Goal: Find specific page/section: Find specific page/section

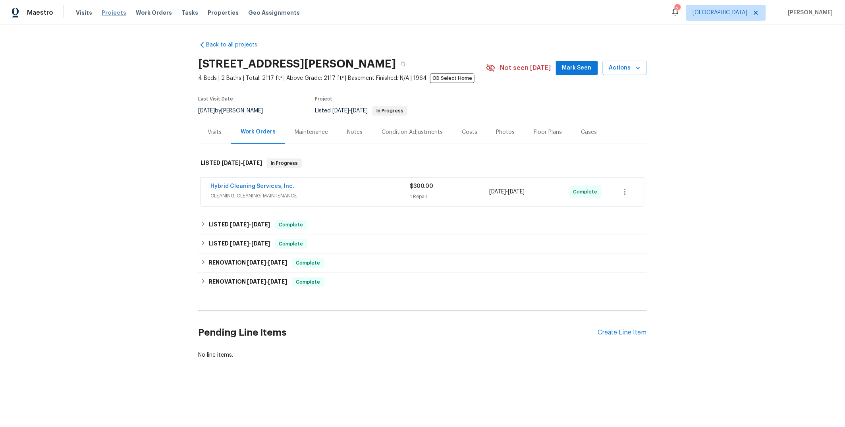
click at [116, 13] on span "Projects" at bounding box center [114, 13] width 25 height 8
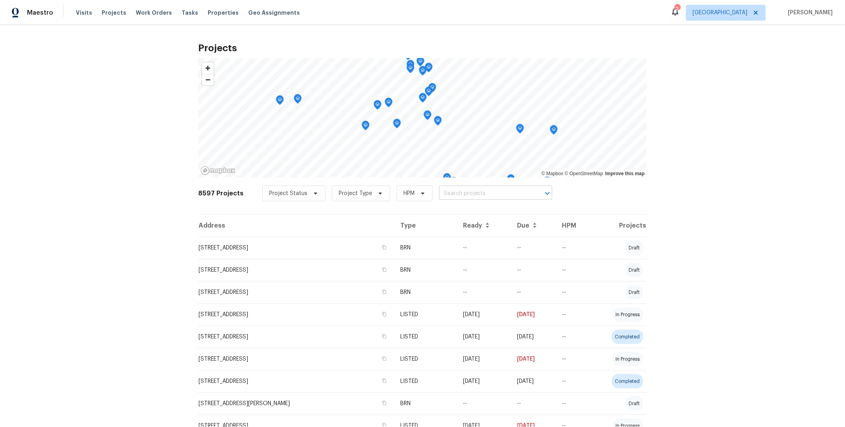
click at [474, 194] on input "text" at bounding box center [484, 193] width 91 height 12
type input "5300 sherwood"
click at [734, 5] on span "[GEOGRAPHIC_DATA]" at bounding box center [726, 13] width 80 height 16
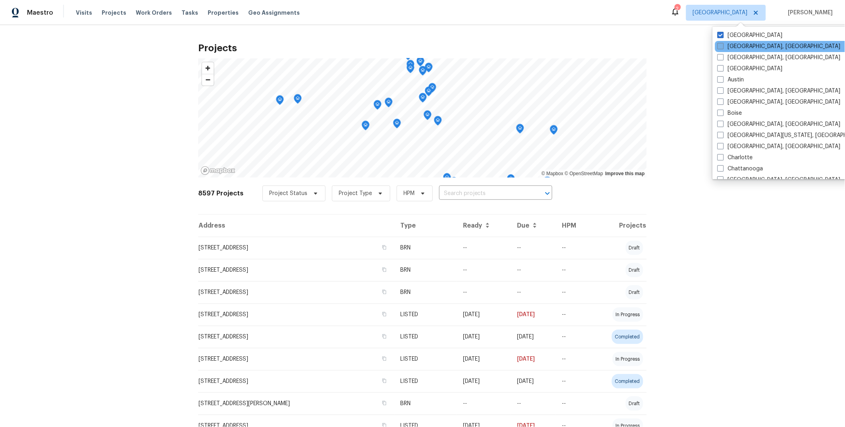
click at [723, 48] on span at bounding box center [721, 46] width 6 height 6
click at [723, 48] on input "[GEOGRAPHIC_DATA], [GEOGRAPHIC_DATA]" at bounding box center [720, 44] width 5 height 5
checkbox input "true"
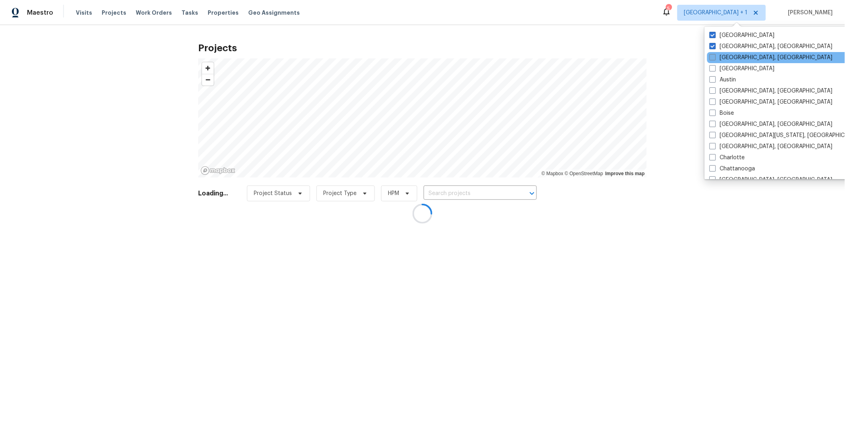
click at [721, 58] on label "[GEOGRAPHIC_DATA], [GEOGRAPHIC_DATA]" at bounding box center [771, 58] width 123 height 8
click at [715, 58] on input "[GEOGRAPHIC_DATA], [GEOGRAPHIC_DATA]" at bounding box center [712, 56] width 5 height 5
checkbox input "true"
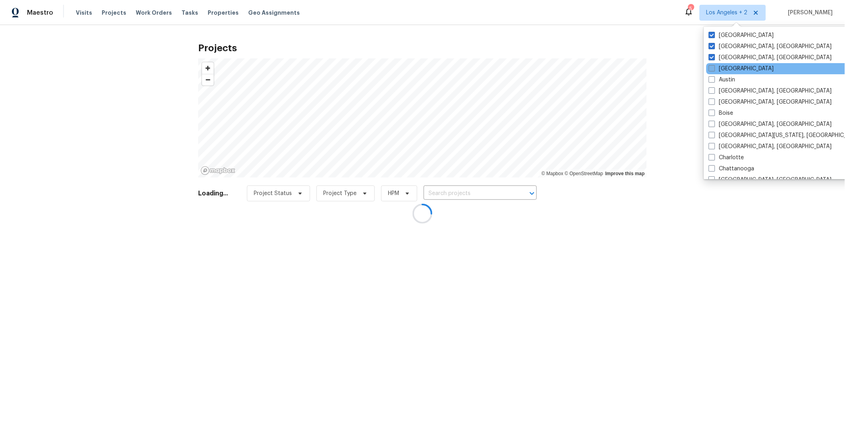
click at [714, 66] on span at bounding box center [712, 68] width 6 height 6
click at [714, 66] on input "[GEOGRAPHIC_DATA]" at bounding box center [711, 67] width 5 height 5
checkbox input "true"
click at [714, 77] on span at bounding box center [711, 79] width 6 height 6
click at [714, 77] on input "Austin" at bounding box center [710, 78] width 5 height 5
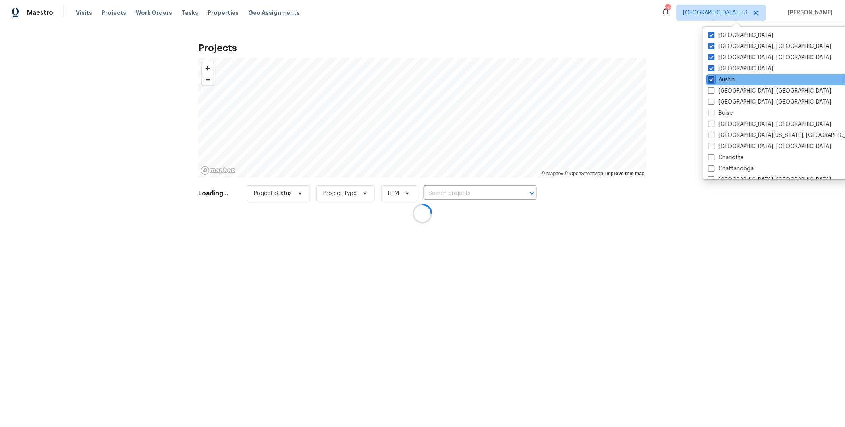
checkbox input "true"
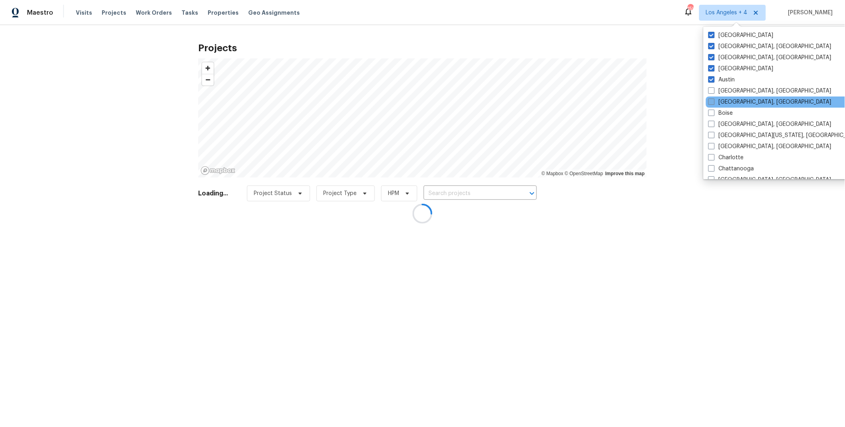
drag, startPoint x: 714, startPoint y: 91, endPoint x: 713, endPoint y: 100, distance: 9.5
click at [714, 91] on span at bounding box center [711, 90] width 6 height 6
click at [714, 91] on input "[GEOGRAPHIC_DATA], [GEOGRAPHIC_DATA]" at bounding box center [710, 89] width 5 height 5
checkbox input "true"
click at [713, 102] on span at bounding box center [711, 101] width 6 height 6
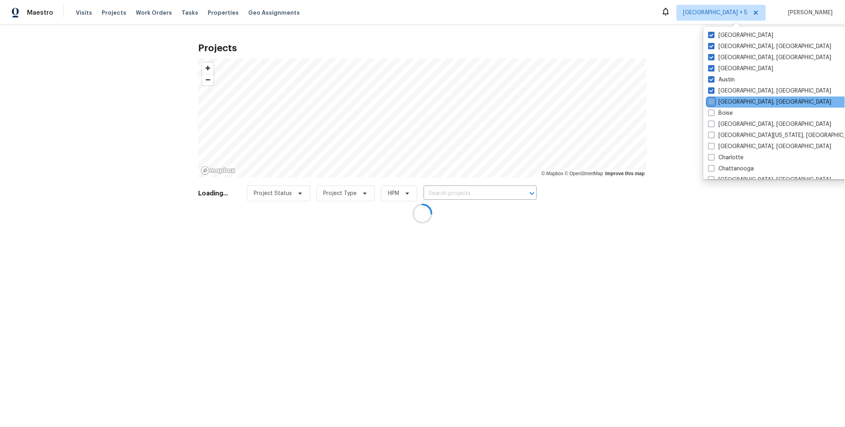
click at [713, 102] on input "[GEOGRAPHIC_DATA], [GEOGRAPHIC_DATA]" at bounding box center [710, 100] width 5 height 5
checkbox input "true"
click at [712, 114] on span at bounding box center [711, 113] width 6 height 6
click at [712, 114] on input "Boise" at bounding box center [710, 111] width 5 height 5
checkbox input "true"
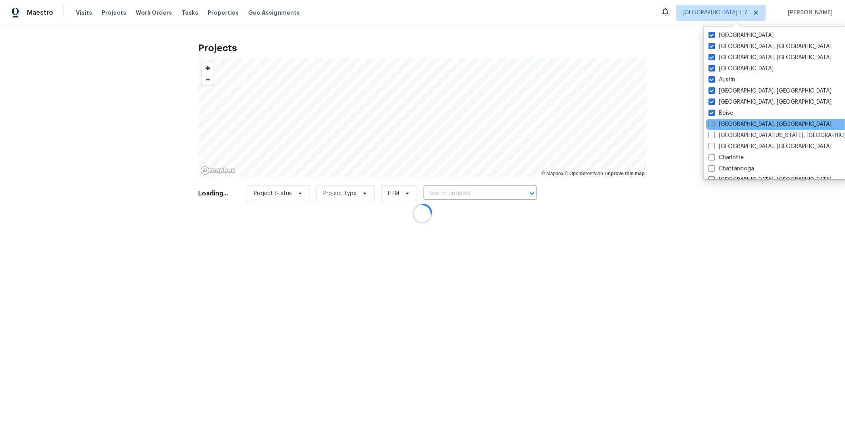
click at [712, 121] on span at bounding box center [712, 124] width 6 height 6
click at [712, 121] on input "[GEOGRAPHIC_DATA], [GEOGRAPHIC_DATA]" at bounding box center [711, 122] width 5 height 5
checkbox input "true"
click at [713, 134] on span at bounding box center [711, 135] width 6 height 6
click at [713, 134] on input "[GEOGRAPHIC_DATA][US_STATE], [GEOGRAPHIC_DATA]" at bounding box center [710, 133] width 5 height 5
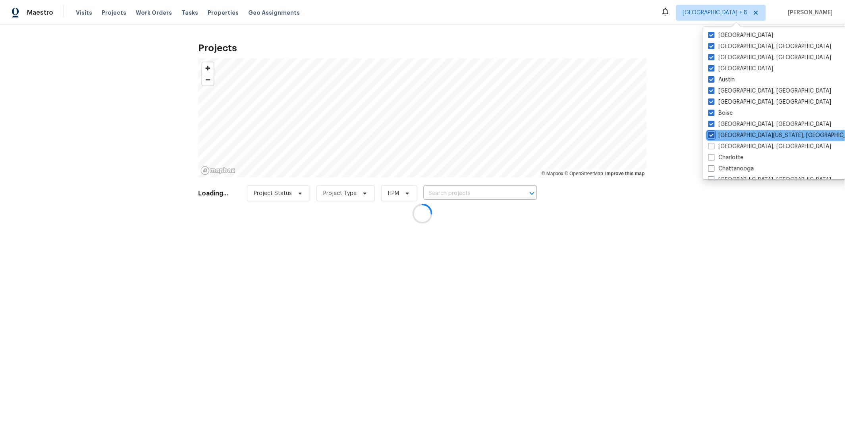
checkbox input "true"
click at [713, 145] on span at bounding box center [711, 146] width 6 height 6
click at [713, 145] on input "[GEOGRAPHIC_DATA], [GEOGRAPHIC_DATA]" at bounding box center [710, 145] width 5 height 5
checkbox input "true"
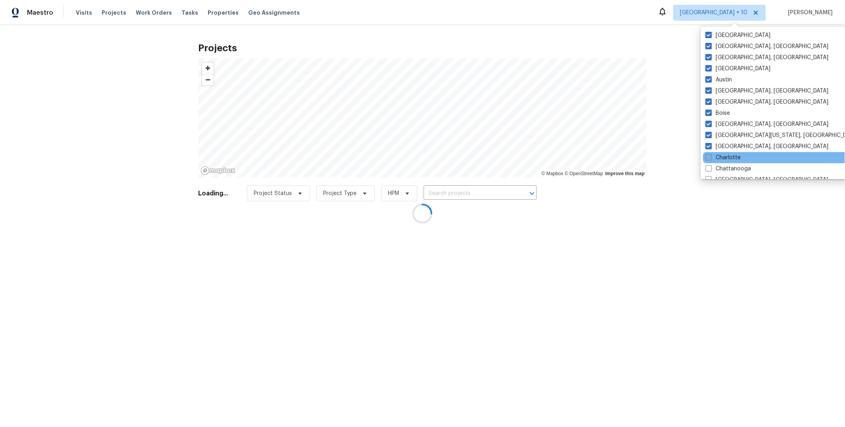
drag, startPoint x: 712, startPoint y: 154, endPoint x: 712, endPoint y: 160, distance: 5.6
click at [712, 154] on label "Charlotte" at bounding box center [723, 158] width 35 height 8
click at [711, 154] on input "Charlotte" at bounding box center [708, 156] width 5 height 5
checkbox input "true"
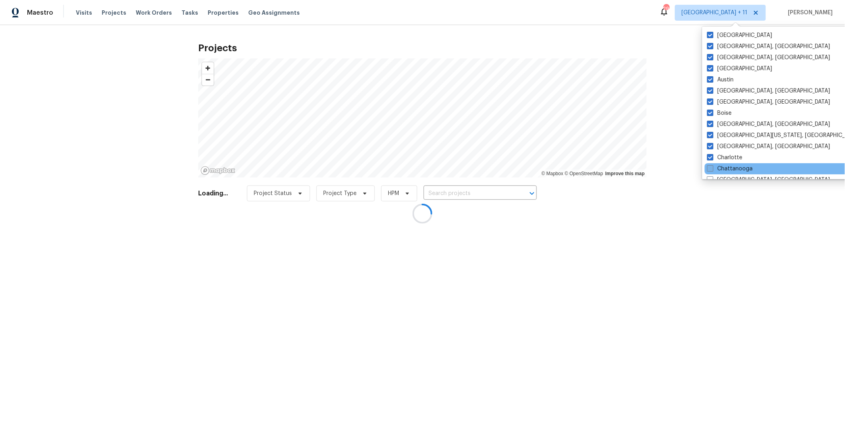
click at [712, 166] on span at bounding box center [710, 168] width 6 height 6
click at [712, 166] on input "Chattanooga" at bounding box center [709, 167] width 5 height 5
checkbox input "true"
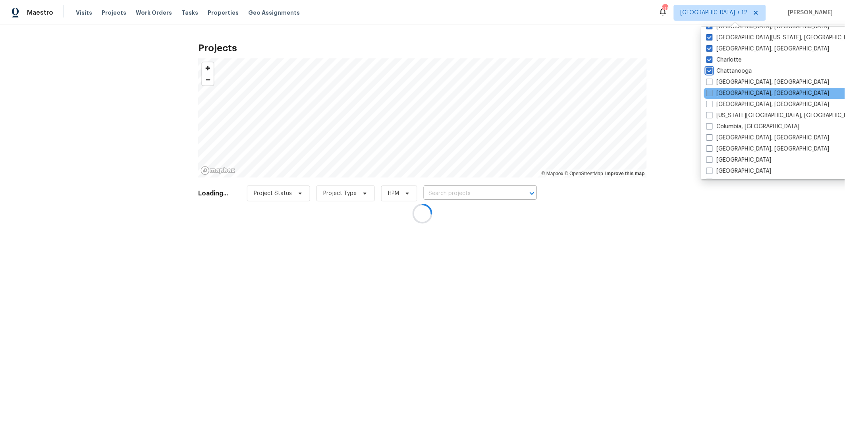
scroll to position [98, 0]
click at [712, 81] on span at bounding box center [709, 81] width 6 height 6
click at [712, 81] on input "[GEOGRAPHIC_DATA], [GEOGRAPHIC_DATA]" at bounding box center [708, 80] width 5 height 5
checkbox input "true"
click at [710, 92] on span at bounding box center [709, 92] width 6 height 6
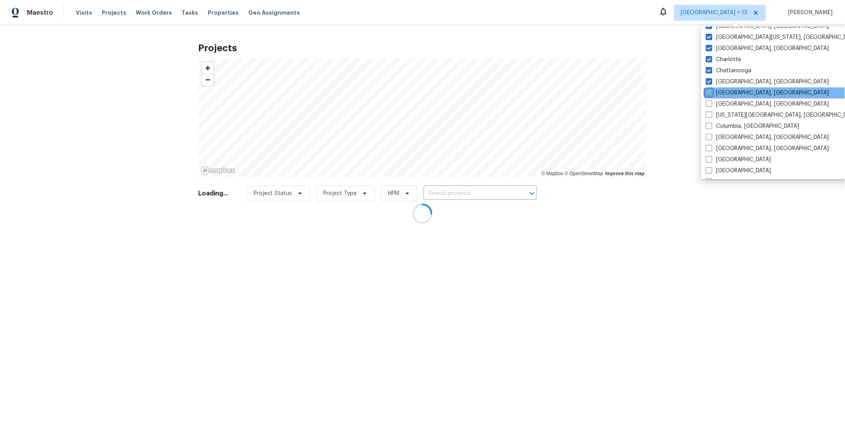
click at [710, 92] on input "[GEOGRAPHIC_DATA], [GEOGRAPHIC_DATA]" at bounding box center [708, 91] width 5 height 5
checkbox input "true"
drag, startPoint x: 710, startPoint y: 99, endPoint x: 710, endPoint y: 106, distance: 7.1
click at [710, 100] on label "[GEOGRAPHIC_DATA], [GEOGRAPHIC_DATA]" at bounding box center [767, 104] width 123 height 8
click at [710, 100] on input "[GEOGRAPHIC_DATA], [GEOGRAPHIC_DATA]" at bounding box center [708, 102] width 5 height 5
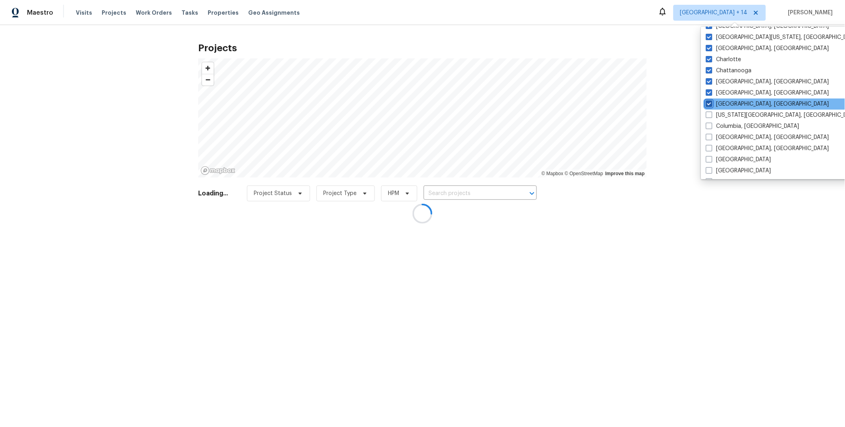
checkbox input "true"
click at [712, 113] on span at bounding box center [709, 115] width 6 height 6
click at [712, 113] on input "[US_STATE][GEOGRAPHIC_DATA], [GEOGRAPHIC_DATA]" at bounding box center [708, 113] width 5 height 5
checkbox input "true"
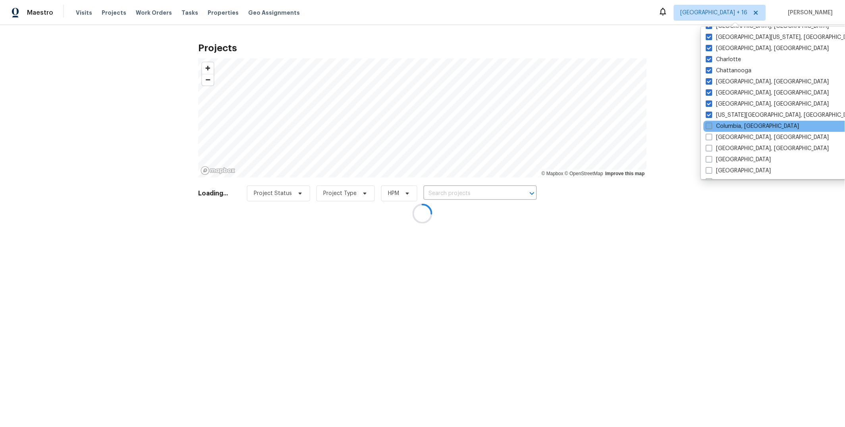
click at [712, 124] on span at bounding box center [709, 126] width 6 height 6
click at [711, 124] on input "Columbia, [GEOGRAPHIC_DATA]" at bounding box center [708, 124] width 5 height 5
checkbox input "true"
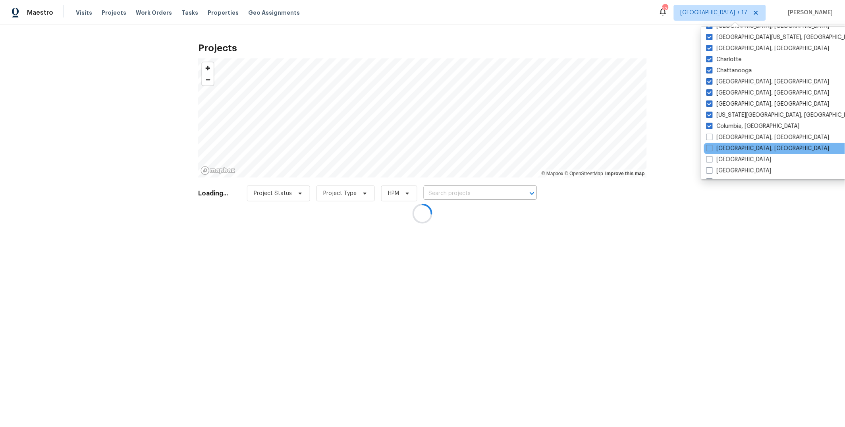
drag, startPoint x: 712, startPoint y: 137, endPoint x: 711, endPoint y: 143, distance: 6.0
click at [712, 137] on span at bounding box center [709, 137] width 6 height 6
click at [712, 137] on input "[GEOGRAPHIC_DATA], [GEOGRAPHIC_DATA]" at bounding box center [708, 135] width 5 height 5
checkbox input "true"
drag, startPoint x: 711, startPoint y: 148, endPoint x: 711, endPoint y: 152, distance: 4.0
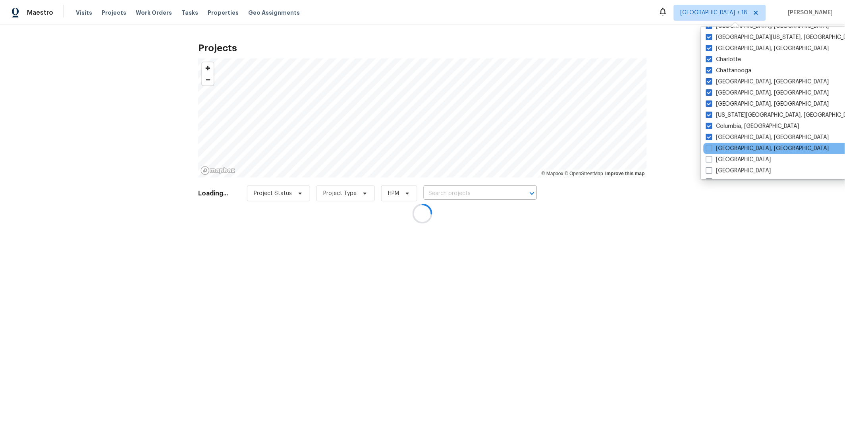
click at [711, 148] on span at bounding box center [709, 148] width 6 height 6
click at [711, 148] on input "[GEOGRAPHIC_DATA], [GEOGRAPHIC_DATA]" at bounding box center [708, 147] width 5 height 5
checkbox input "true"
click at [710, 160] on span at bounding box center [709, 159] width 6 height 6
click at [710, 160] on input "[GEOGRAPHIC_DATA]" at bounding box center [708, 158] width 5 height 5
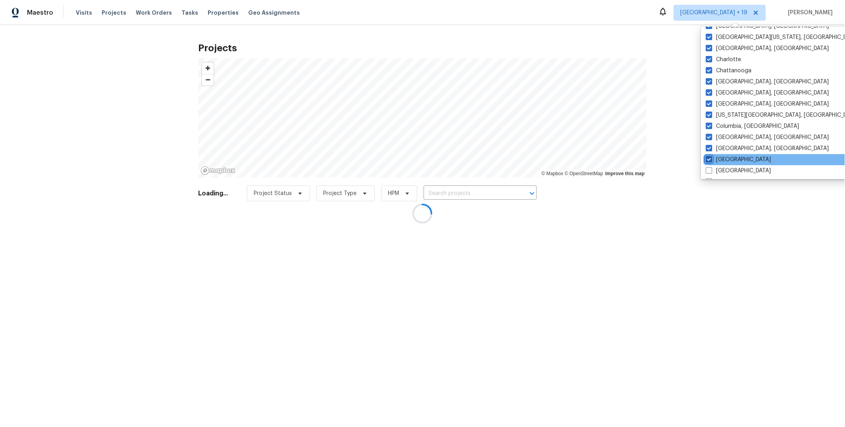
checkbox input "true"
click at [711, 169] on label "[GEOGRAPHIC_DATA]" at bounding box center [737, 171] width 65 height 8
click at [710, 169] on input "[GEOGRAPHIC_DATA]" at bounding box center [707, 169] width 5 height 5
checkbox input "true"
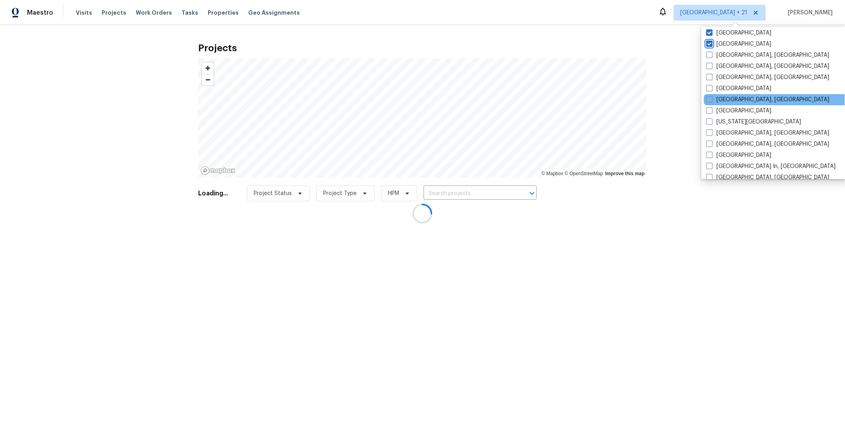
scroll to position [224, 0]
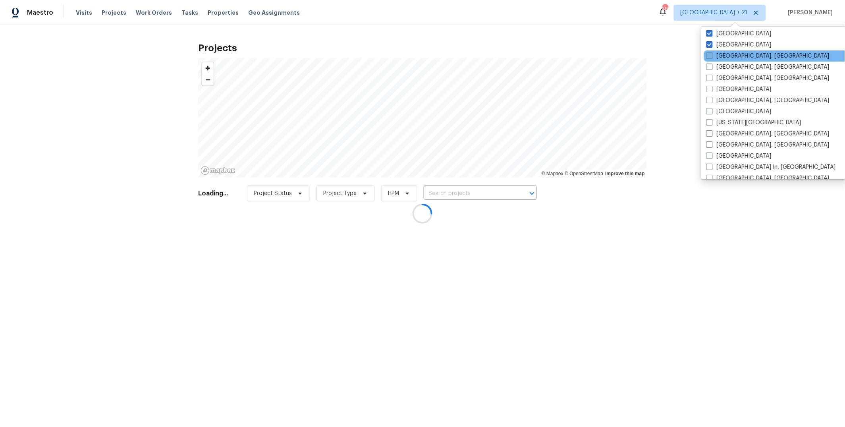
click at [712, 56] on span at bounding box center [709, 55] width 6 height 6
click at [712, 56] on input "[GEOGRAPHIC_DATA], [GEOGRAPHIC_DATA]" at bounding box center [708, 54] width 5 height 5
checkbox input "true"
click at [711, 66] on span at bounding box center [709, 67] width 6 height 6
click at [711, 66] on input "[GEOGRAPHIC_DATA], [GEOGRAPHIC_DATA]" at bounding box center [708, 65] width 5 height 5
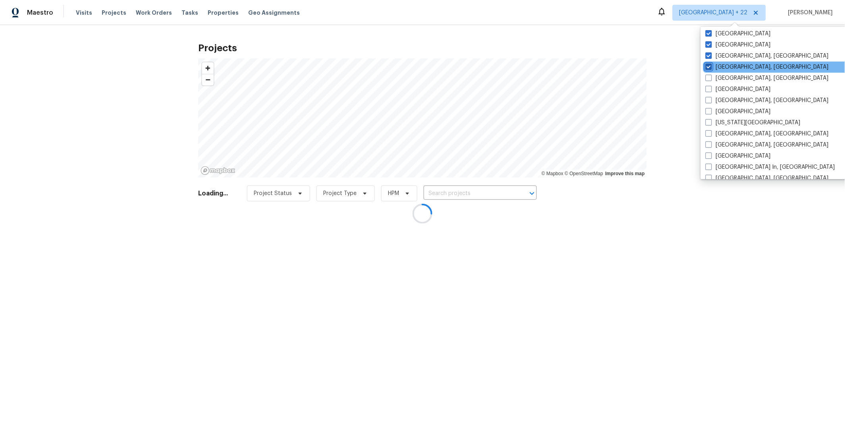
checkbox input "true"
click at [711, 79] on span at bounding box center [708, 78] width 6 height 6
click at [710, 79] on input "[GEOGRAPHIC_DATA], [GEOGRAPHIC_DATA]" at bounding box center [707, 76] width 5 height 5
checkbox input "true"
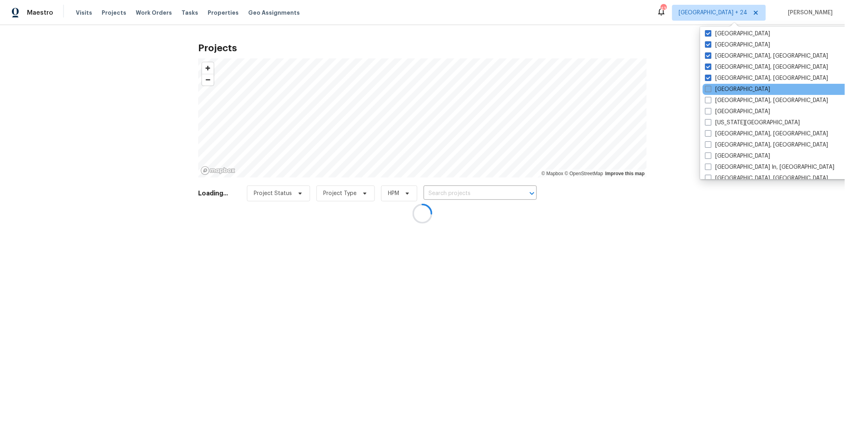
click at [710, 90] on span at bounding box center [708, 89] width 6 height 6
click at [710, 90] on input "[GEOGRAPHIC_DATA]" at bounding box center [707, 87] width 5 height 5
checkbox input "true"
click at [710, 98] on span at bounding box center [708, 100] width 6 height 6
click at [710, 98] on input "[GEOGRAPHIC_DATA], [GEOGRAPHIC_DATA]" at bounding box center [707, 98] width 5 height 5
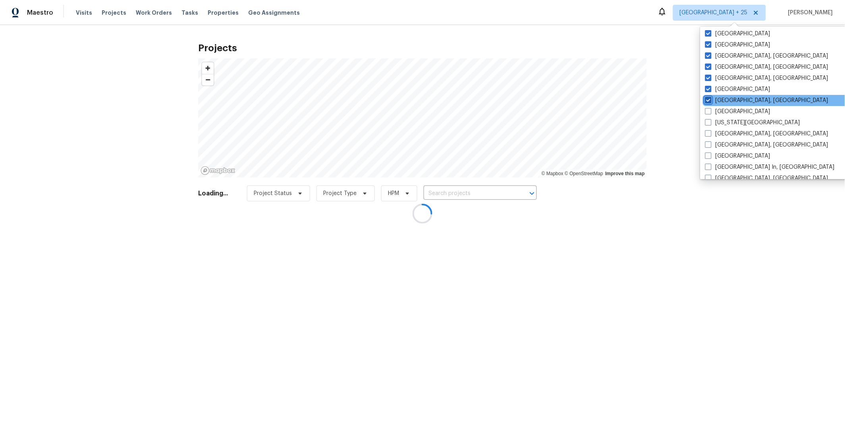
checkbox input "true"
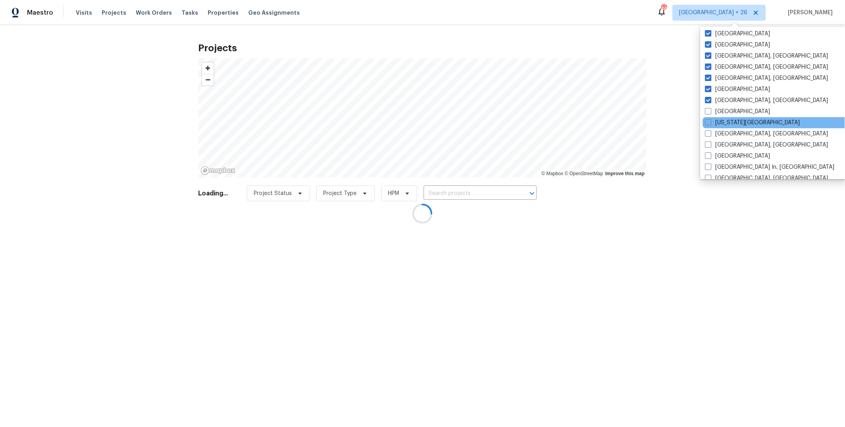
drag, startPoint x: 709, startPoint y: 112, endPoint x: 708, endPoint y: 116, distance: 4.4
click at [709, 113] on span at bounding box center [708, 111] width 6 height 6
click at [709, 113] on input "[GEOGRAPHIC_DATA]" at bounding box center [707, 110] width 5 height 5
checkbox input "true"
drag, startPoint x: 709, startPoint y: 123, endPoint x: 709, endPoint y: 131, distance: 8.3
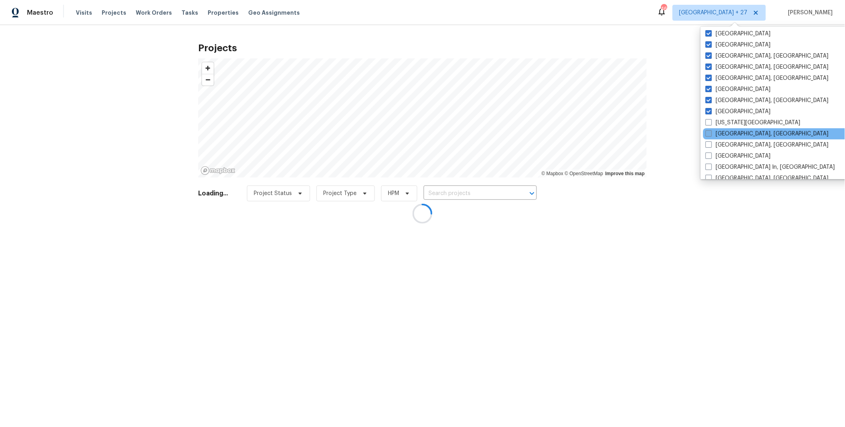
click at [709, 123] on span at bounding box center [709, 122] width 6 height 6
click at [709, 123] on input "[US_STATE][GEOGRAPHIC_DATA]" at bounding box center [708, 121] width 5 height 5
checkbox input "true"
click at [709, 134] on span at bounding box center [708, 133] width 6 height 6
click at [709, 134] on input "[GEOGRAPHIC_DATA], [GEOGRAPHIC_DATA]" at bounding box center [707, 132] width 5 height 5
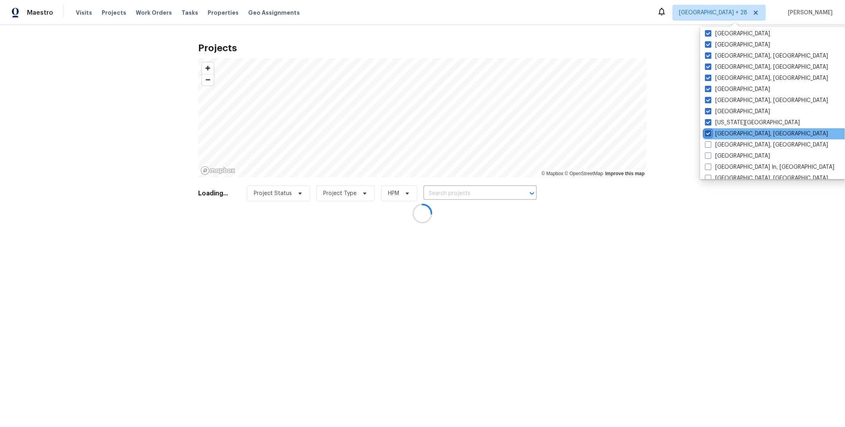
checkbox input "true"
click at [710, 145] on span at bounding box center [708, 144] width 6 height 6
click at [710, 145] on input "[GEOGRAPHIC_DATA], [GEOGRAPHIC_DATA]" at bounding box center [707, 143] width 5 height 5
checkbox input "true"
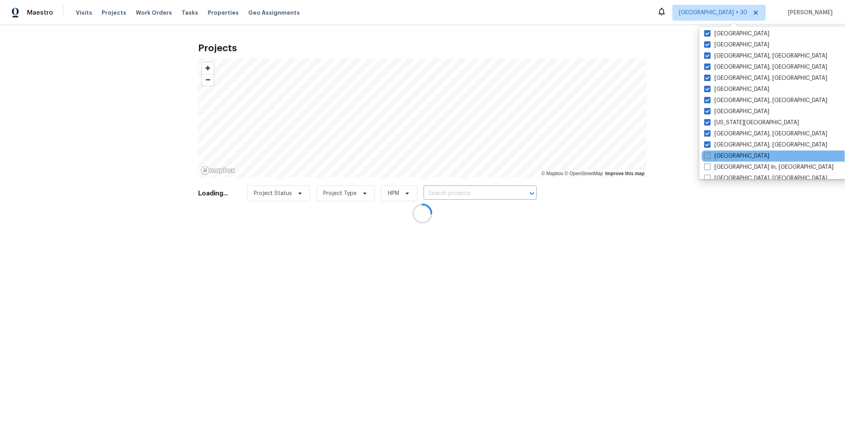
click at [710, 158] on span at bounding box center [707, 155] width 6 height 6
click at [710, 157] on input "[GEOGRAPHIC_DATA]" at bounding box center [706, 154] width 5 height 5
checkbox input "true"
click at [709, 165] on span at bounding box center [709, 167] width 6 height 6
click at [709, 165] on input "[GEOGRAPHIC_DATA] In, [GEOGRAPHIC_DATA]" at bounding box center [708, 165] width 5 height 5
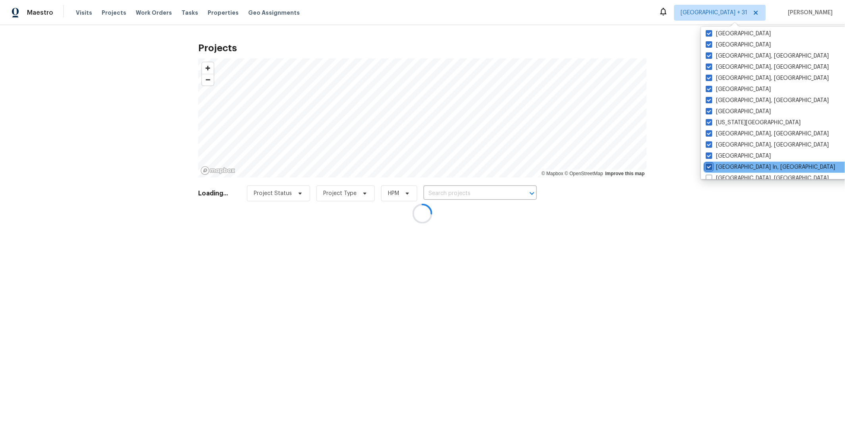
checkbox input "true"
click at [710, 175] on span at bounding box center [708, 178] width 6 height 6
click at [710, 175] on input "[GEOGRAPHIC_DATA], [GEOGRAPHIC_DATA]" at bounding box center [707, 176] width 5 height 5
checkbox input "true"
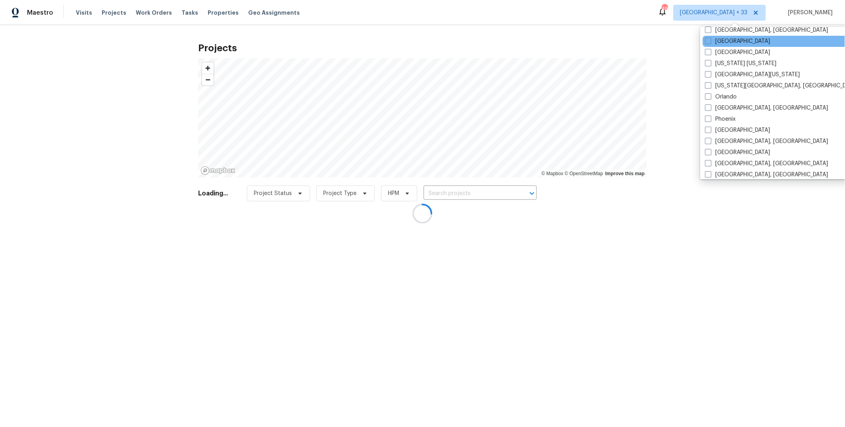
scroll to position [382, 0]
click at [710, 33] on span at bounding box center [708, 31] width 6 height 6
click at [710, 33] on input "[GEOGRAPHIC_DATA], [GEOGRAPHIC_DATA]" at bounding box center [707, 30] width 5 height 5
checkbox input "true"
click at [710, 42] on span at bounding box center [708, 42] width 6 height 6
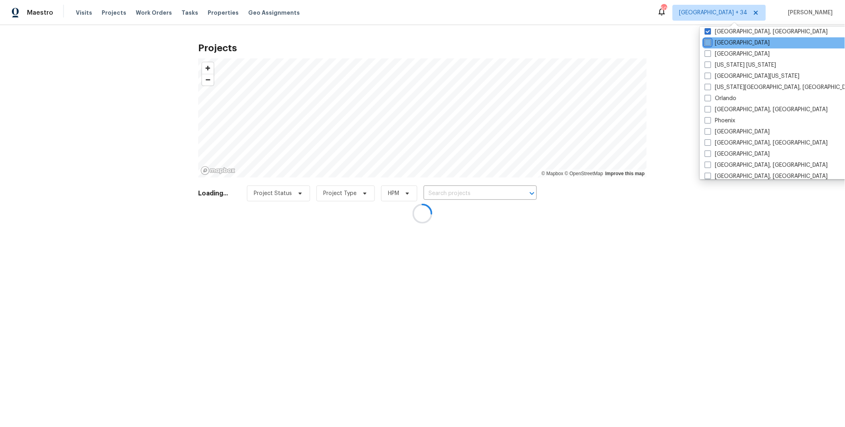
click at [710, 42] on input "[GEOGRAPHIC_DATA]" at bounding box center [707, 41] width 5 height 5
checkbox input "true"
click at [708, 53] on span at bounding box center [708, 53] width 6 height 6
click at [708, 53] on input "[GEOGRAPHIC_DATA]" at bounding box center [707, 52] width 5 height 5
checkbox input "true"
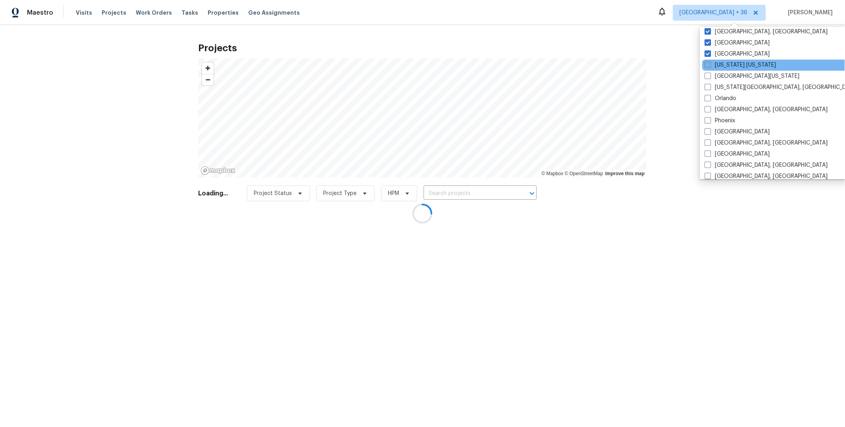
click at [707, 64] on span at bounding box center [708, 65] width 6 height 6
click at [707, 64] on input "[US_STATE] [US_STATE]" at bounding box center [707, 63] width 5 height 5
checkbox input "true"
click at [709, 75] on span at bounding box center [709, 76] width 6 height 6
click at [709, 75] on input "[GEOGRAPHIC_DATA][US_STATE]" at bounding box center [708, 74] width 5 height 5
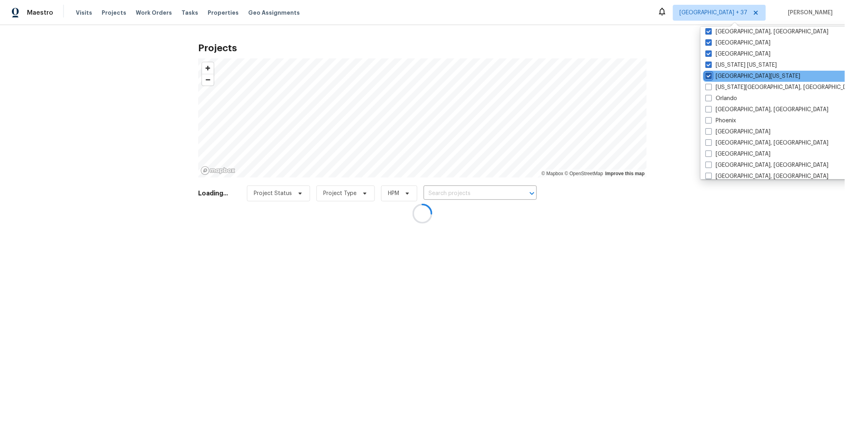
checkbox input "true"
click at [710, 89] on span at bounding box center [708, 87] width 6 height 6
click at [710, 89] on input "[US_STATE][GEOGRAPHIC_DATA], [GEOGRAPHIC_DATA]" at bounding box center [707, 85] width 5 height 5
checkbox input "true"
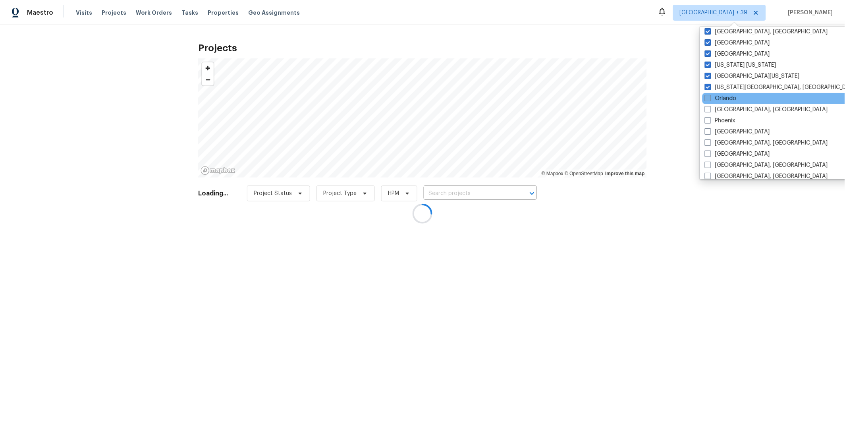
click at [709, 99] on span at bounding box center [708, 98] width 6 height 6
click at [709, 99] on input "Orlando" at bounding box center [707, 97] width 5 height 5
checkbox input "true"
click at [708, 110] on span at bounding box center [707, 109] width 6 height 6
click at [708, 110] on input "[GEOGRAPHIC_DATA], [GEOGRAPHIC_DATA]" at bounding box center [706, 108] width 5 height 5
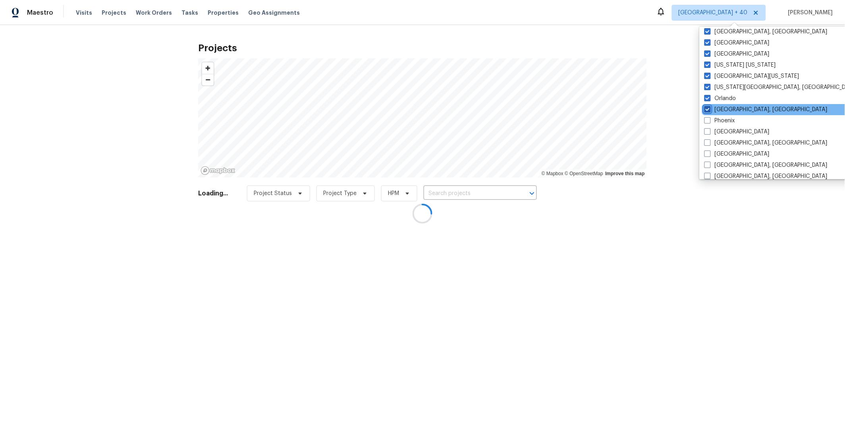
checkbox input "true"
click at [707, 119] on span at bounding box center [709, 120] width 6 height 6
click at [707, 119] on input "Phoenix" at bounding box center [708, 119] width 5 height 5
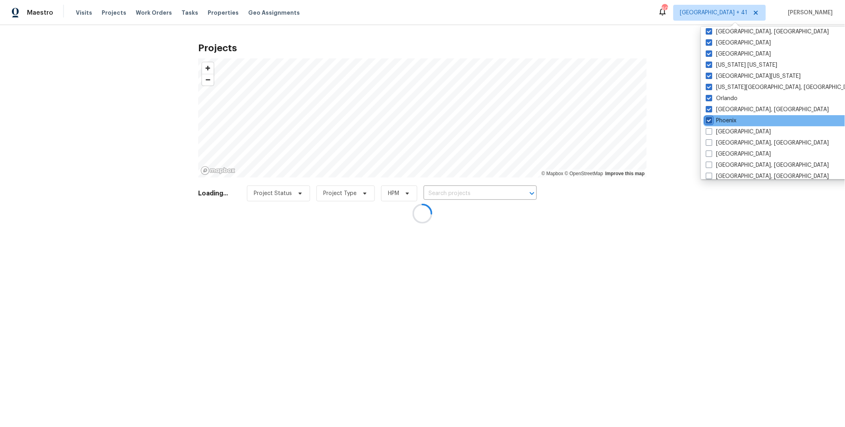
checkbox input "true"
click at [708, 131] on span at bounding box center [708, 131] width 6 height 6
click at [708, 131] on input "[GEOGRAPHIC_DATA]" at bounding box center [707, 130] width 5 height 5
checkbox input "true"
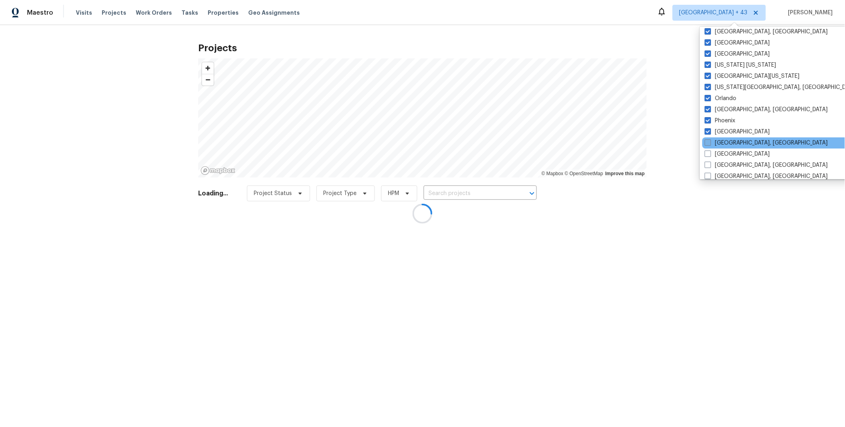
click at [712, 146] on label "[GEOGRAPHIC_DATA], [GEOGRAPHIC_DATA]" at bounding box center [766, 143] width 123 height 8
click at [710, 144] on input "[GEOGRAPHIC_DATA], [GEOGRAPHIC_DATA]" at bounding box center [707, 141] width 5 height 5
checkbox input "true"
click at [712, 154] on label "[GEOGRAPHIC_DATA]" at bounding box center [737, 154] width 65 height 8
click at [710, 154] on input "[GEOGRAPHIC_DATA]" at bounding box center [707, 152] width 5 height 5
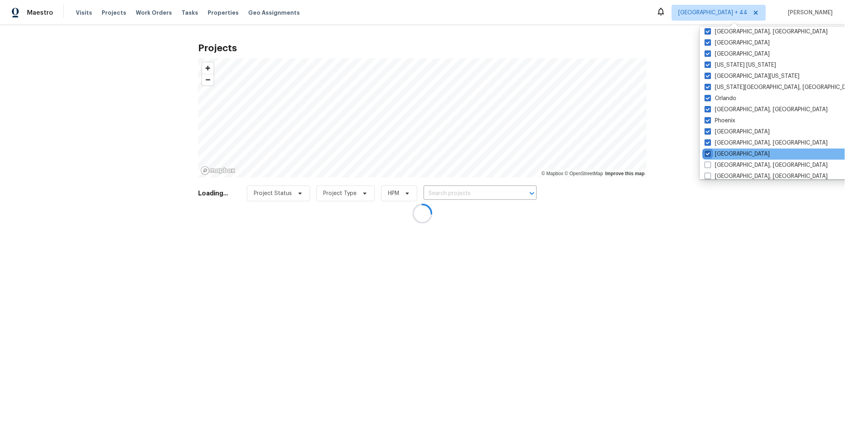
checkbox input "true"
click at [710, 163] on span at bounding box center [708, 165] width 6 height 6
click at [710, 163] on input "[GEOGRAPHIC_DATA], [GEOGRAPHIC_DATA]" at bounding box center [707, 163] width 5 height 5
checkbox input "true"
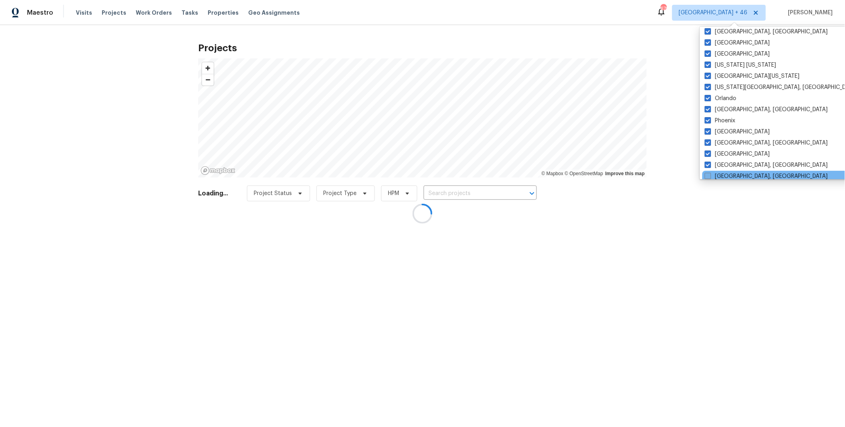
click at [709, 178] on span at bounding box center [708, 176] width 6 height 6
click at [709, 178] on input "[GEOGRAPHIC_DATA], [GEOGRAPHIC_DATA]" at bounding box center [707, 174] width 5 height 5
checkbox input "true"
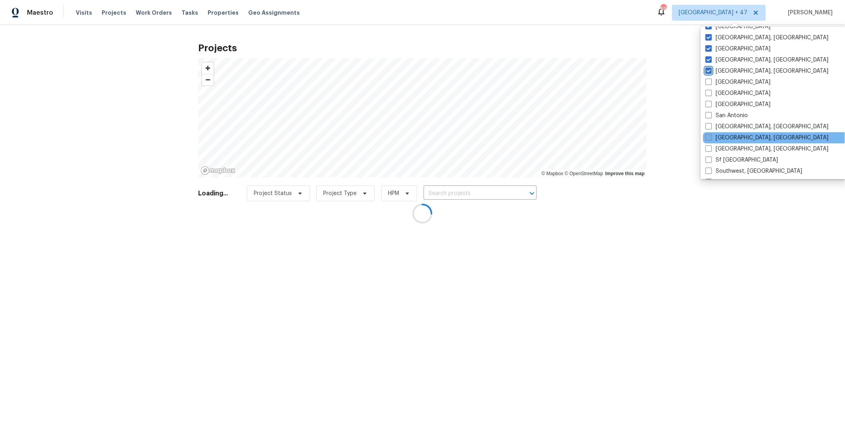
scroll to position [504, 0]
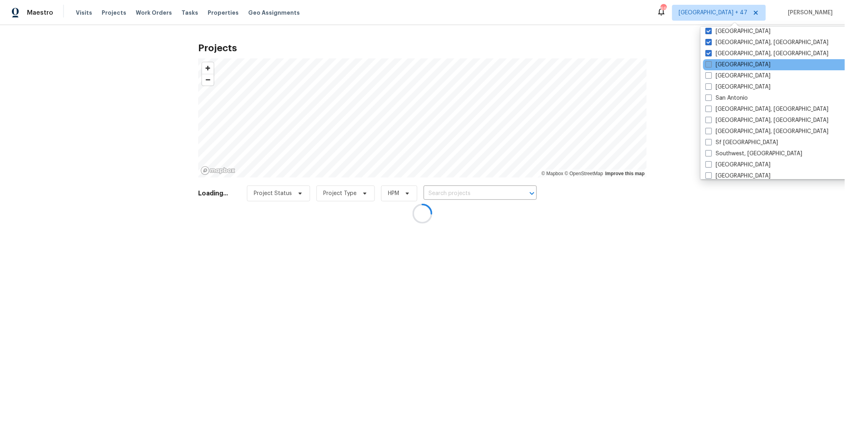
click at [708, 62] on span at bounding box center [709, 64] width 6 height 6
click at [708, 62] on input "[GEOGRAPHIC_DATA]" at bounding box center [708, 63] width 5 height 5
checkbox input "true"
click at [710, 74] on span at bounding box center [708, 75] width 6 height 6
click at [710, 74] on input "[GEOGRAPHIC_DATA]" at bounding box center [707, 74] width 5 height 5
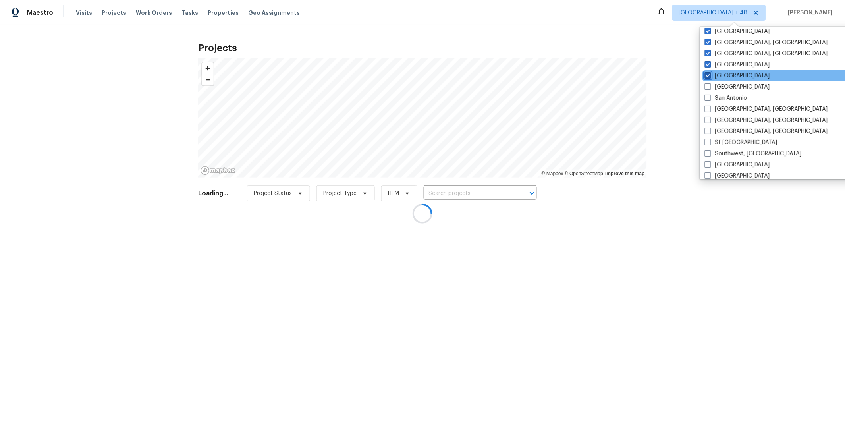
checkbox input "true"
click at [710, 85] on span at bounding box center [708, 86] width 6 height 6
click at [710, 85] on input "[GEOGRAPHIC_DATA]" at bounding box center [707, 85] width 5 height 5
checkbox input "true"
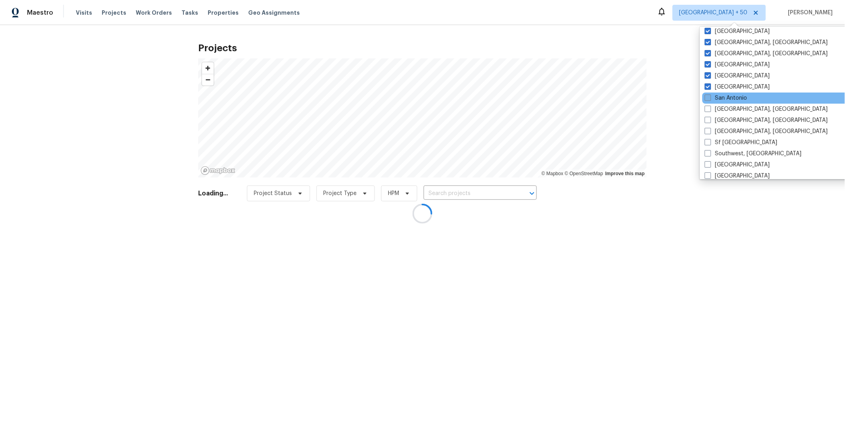
click at [708, 99] on span at bounding box center [708, 98] width 6 height 6
click at [708, 99] on input "San Antonio" at bounding box center [707, 96] width 5 height 5
checkbox input "true"
click at [708, 106] on span at bounding box center [709, 109] width 6 height 6
click at [708, 106] on input "[GEOGRAPHIC_DATA], [GEOGRAPHIC_DATA]" at bounding box center [708, 107] width 5 height 5
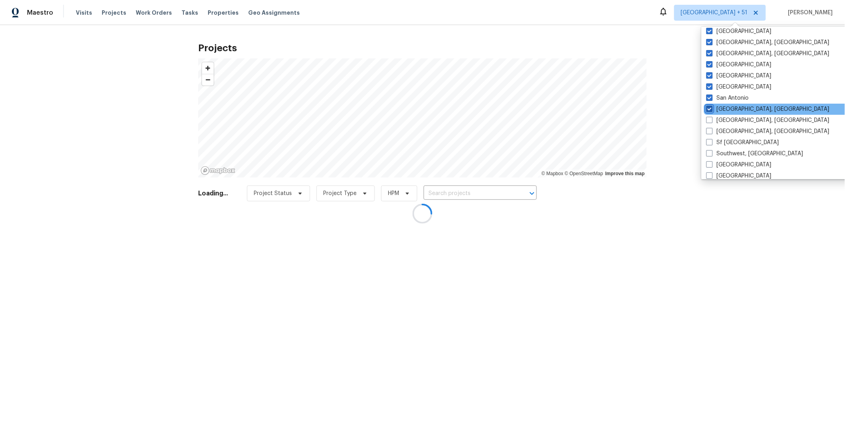
checkbox input "true"
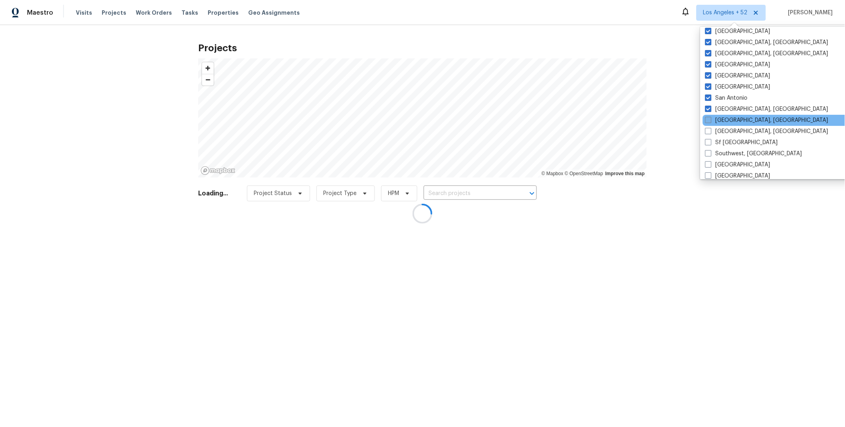
click at [710, 122] on span at bounding box center [708, 120] width 6 height 6
click at [710, 122] on input "[GEOGRAPHIC_DATA], [GEOGRAPHIC_DATA]" at bounding box center [707, 118] width 5 height 5
checkbox input "true"
drag, startPoint x: 710, startPoint y: 130, endPoint x: 710, endPoint y: 134, distance: 4.4
click at [710, 130] on span at bounding box center [708, 131] width 6 height 6
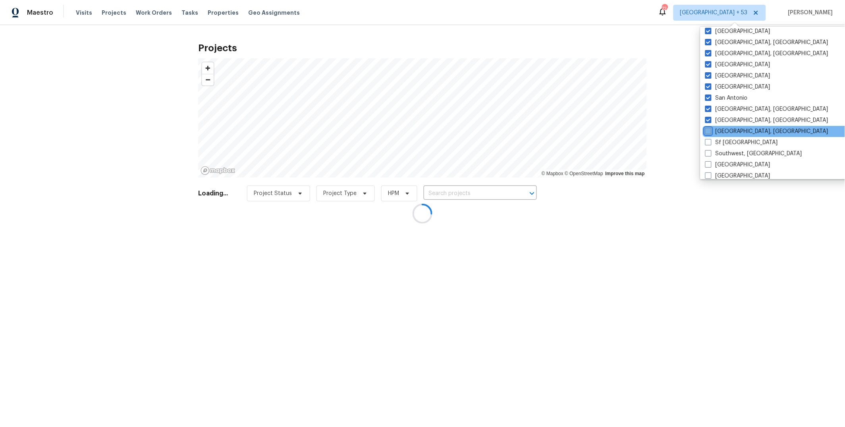
click at [710, 130] on input "[GEOGRAPHIC_DATA], [GEOGRAPHIC_DATA]" at bounding box center [707, 129] width 5 height 5
checkbox input "true"
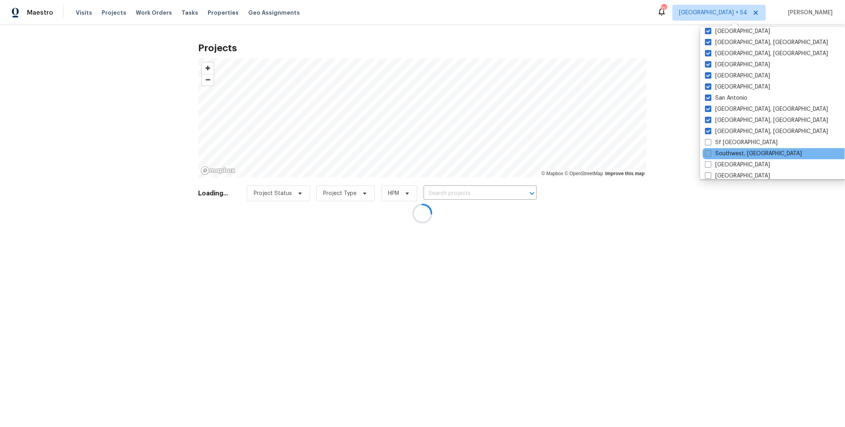
drag, startPoint x: 710, startPoint y: 141, endPoint x: 710, endPoint y: 151, distance: 9.5
click at [710, 141] on span at bounding box center [708, 142] width 6 height 6
click at [710, 141] on input "Sf [GEOGRAPHIC_DATA]" at bounding box center [707, 141] width 5 height 5
checkbox input "true"
click at [710, 154] on span at bounding box center [708, 153] width 6 height 6
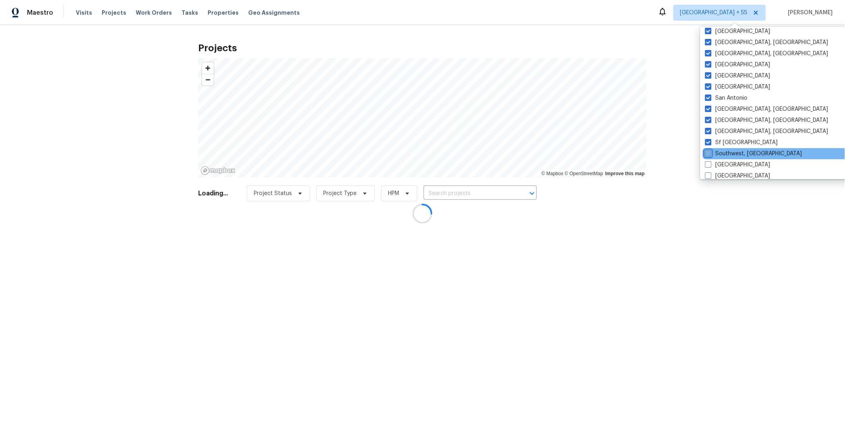
click at [710, 154] on input "Southwest, [GEOGRAPHIC_DATA]" at bounding box center [707, 152] width 5 height 5
checkbox input "true"
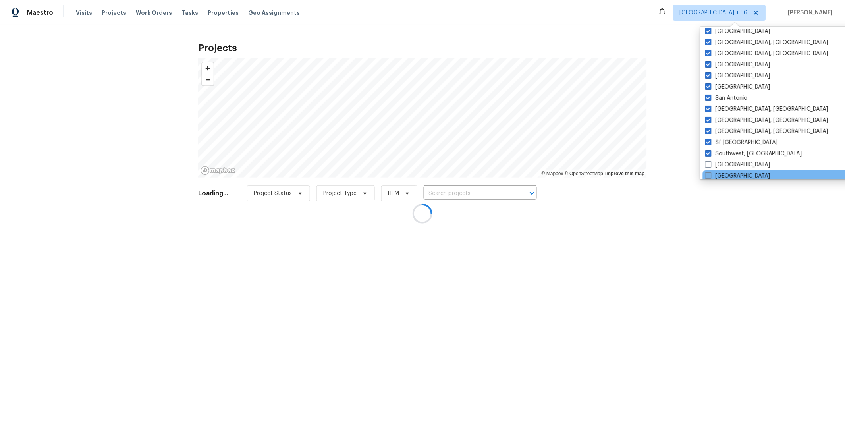
drag, startPoint x: 710, startPoint y: 163, endPoint x: 710, endPoint y: 172, distance: 8.8
click at [710, 163] on span at bounding box center [708, 164] width 6 height 6
click at [710, 163] on input "[GEOGRAPHIC_DATA]" at bounding box center [707, 163] width 5 height 5
checkbox input "true"
click at [710, 174] on span at bounding box center [709, 175] width 6 height 6
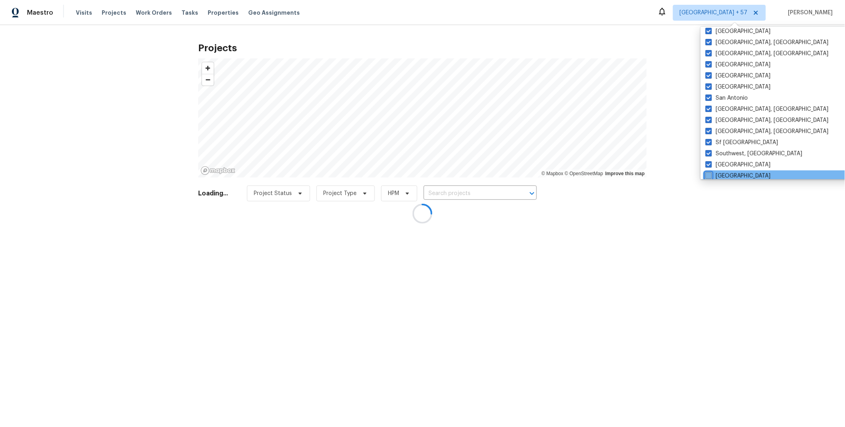
click at [710, 174] on input "[GEOGRAPHIC_DATA]" at bounding box center [708, 174] width 5 height 5
checkbox input "true"
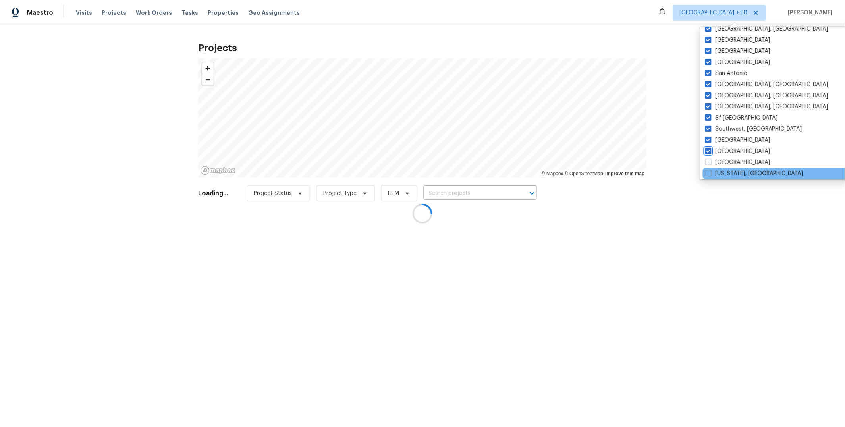
scroll to position [531, 0]
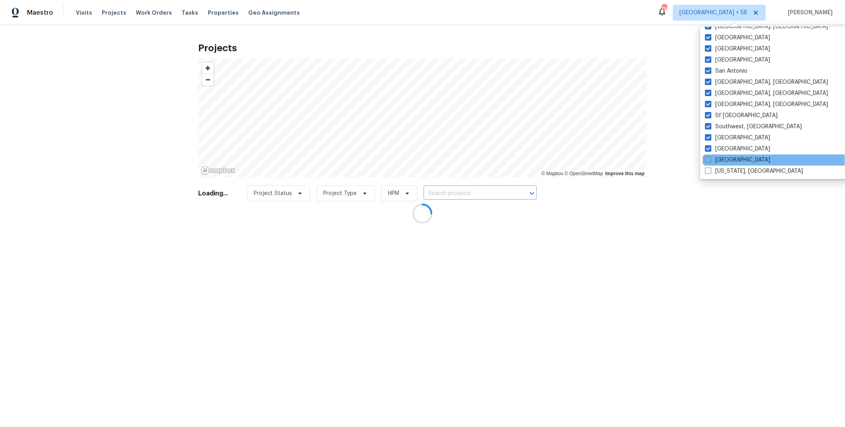
click at [711, 160] on span at bounding box center [708, 159] width 6 height 6
click at [710, 160] on input "[GEOGRAPHIC_DATA]" at bounding box center [707, 158] width 5 height 5
checkbox input "true"
click at [711, 168] on span at bounding box center [708, 171] width 6 height 6
click at [710, 168] on input "[US_STATE], [GEOGRAPHIC_DATA]" at bounding box center [707, 169] width 5 height 5
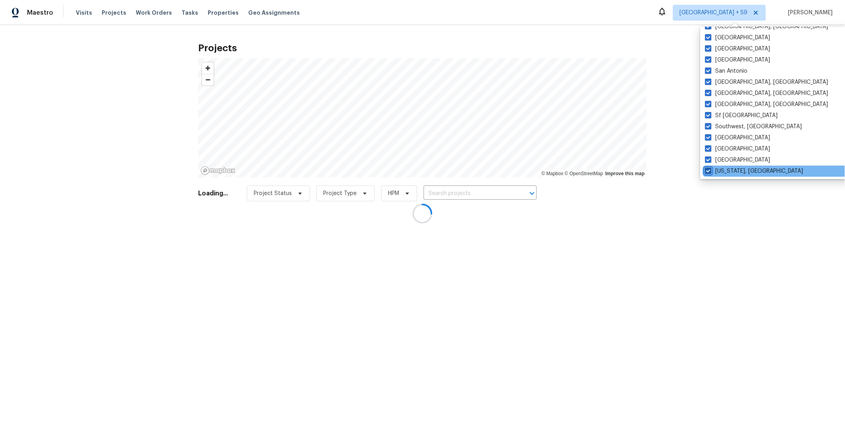
checkbox input "true"
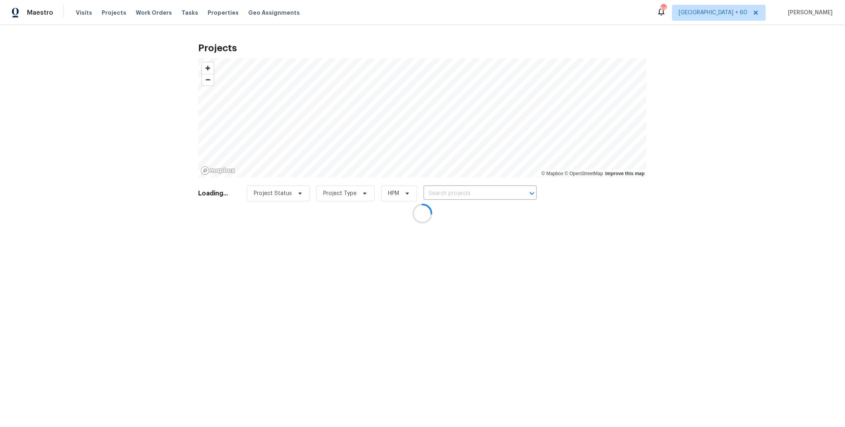
click at [640, 42] on div at bounding box center [422, 213] width 845 height 427
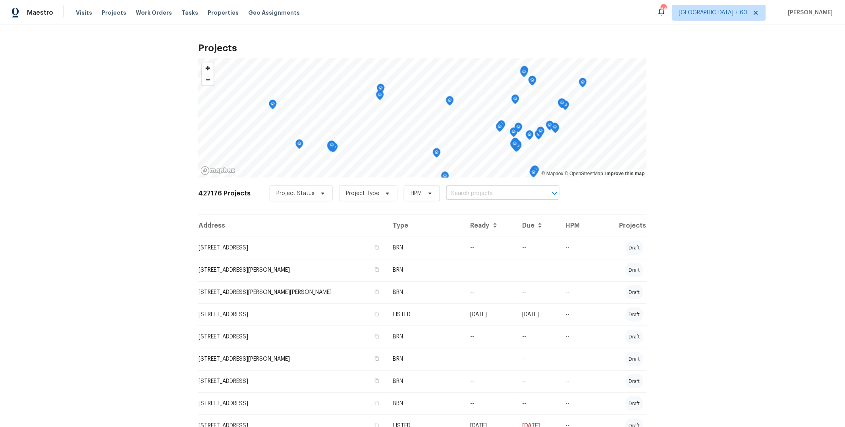
click at [482, 191] on input "text" at bounding box center [491, 193] width 91 height 12
type input "5300 sherwood"
click at [486, 212] on li "[STREET_ADDRESS]" at bounding box center [494, 210] width 115 height 13
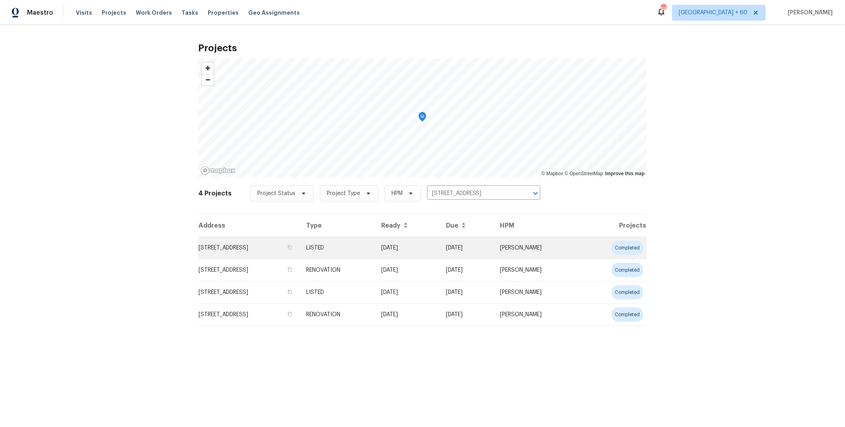
click at [465, 247] on td "[DATE]" at bounding box center [467, 248] width 54 height 22
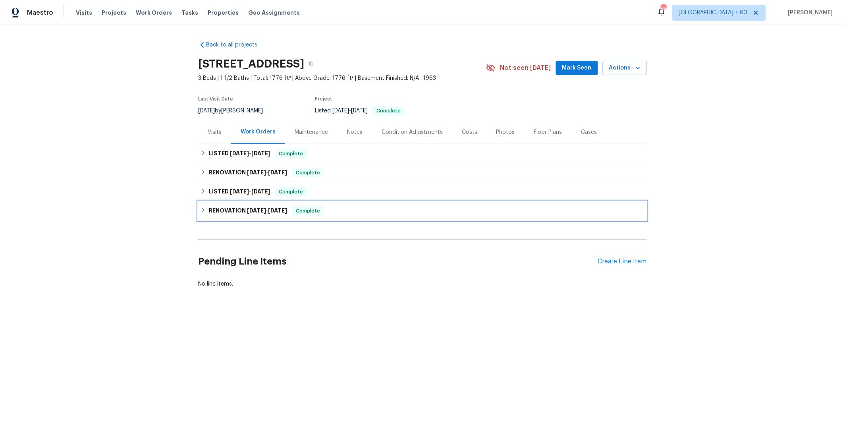
click at [435, 204] on div "RENOVATION [DATE] - [DATE] Complete" at bounding box center [422, 210] width 449 height 19
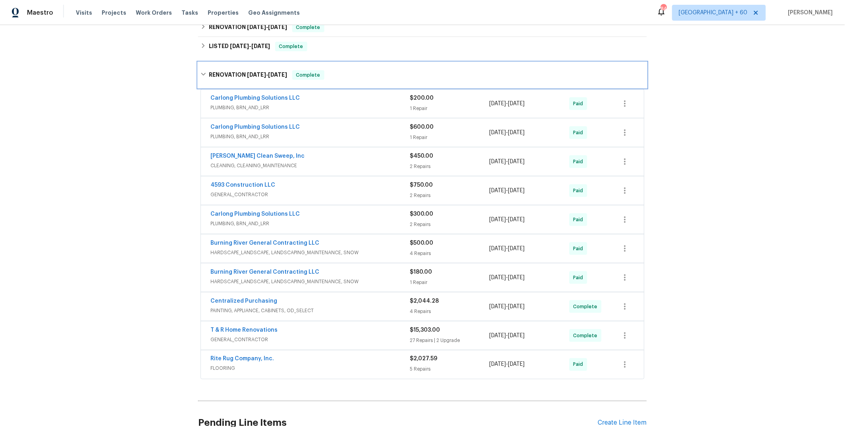
scroll to position [174, 0]
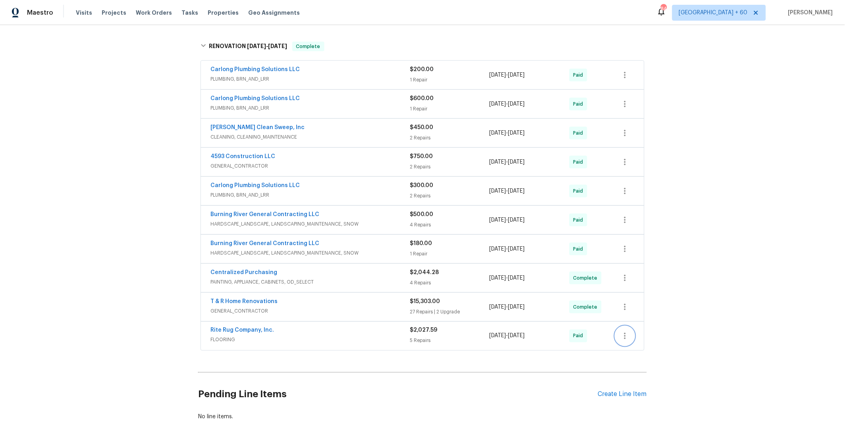
click at [620, 338] on icon "button" at bounding box center [625, 336] width 10 height 10
click at [648, 359] on li "View In Trade Partner Portal" at bounding box center [655, 362] width 86 height 13
click at [674, 72] on div at bounding box center [422, 213] width 845 height 427
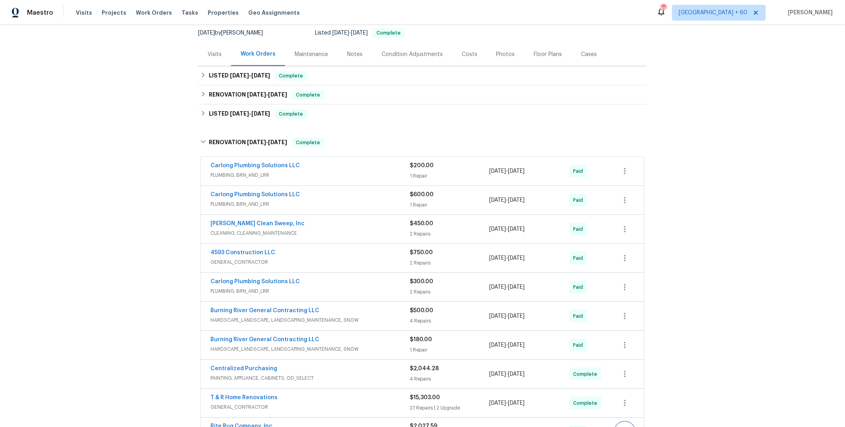
scroll to position [9, 0]
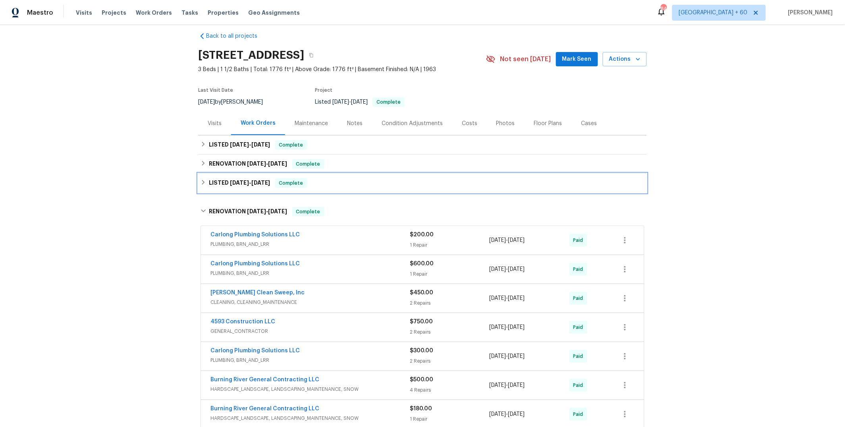
click at [328, 180] on div "LISTED [DATE] - [DATE] Complete" at bounding box center [423, 183] width 444 height 10
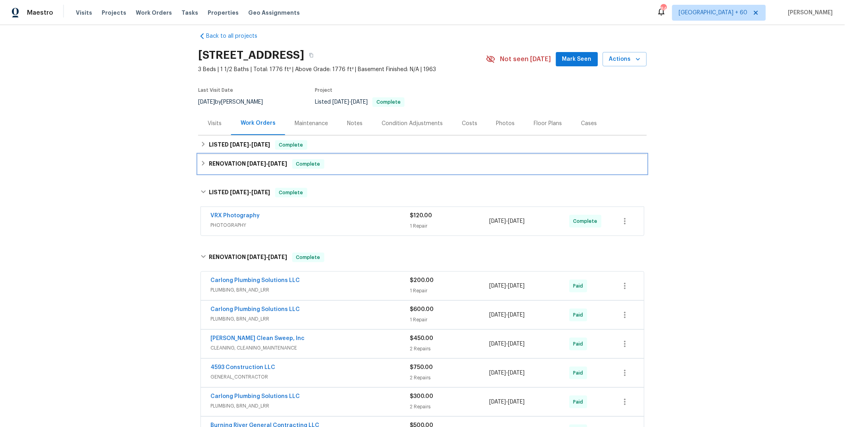
click at [351, 168] on div "RENOVATION [DATE] - [DATE] Complete" at bounding box center [423, 164] width 444 height 10
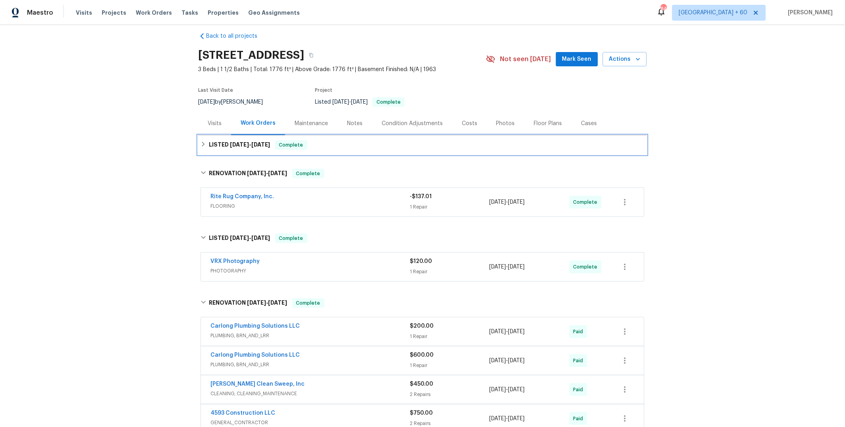
click at [357, 152] on div "LISTED [DATE] - [DATE] Complete" at bounding box center [422, 144] width 449 height 19
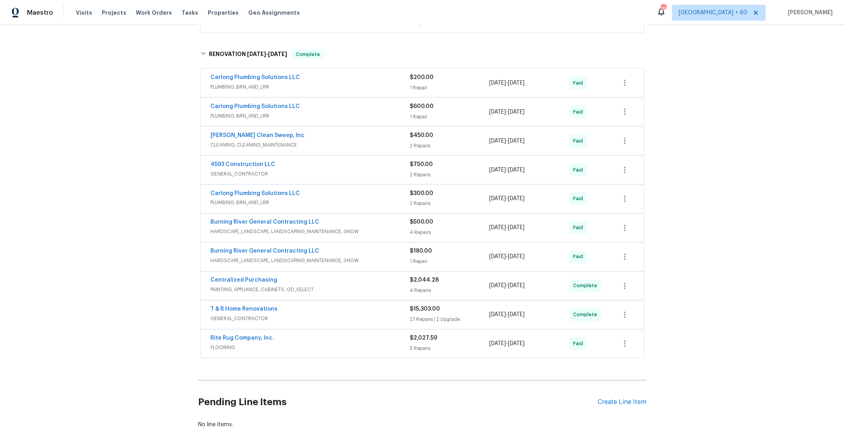
scroll to position [313, 0]
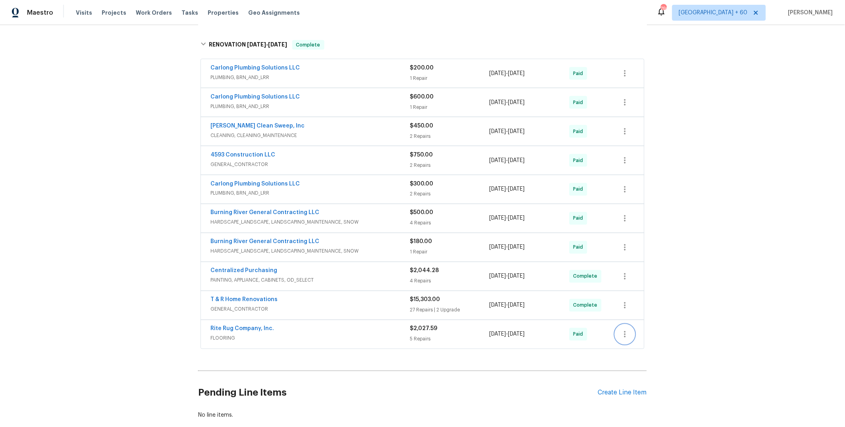
click at [621, 340] on button "button" at bounding box center [625, 334] width 19 height 19
click at [639, 358] on li "View In Trade Partner Portal" at bounding box center [655, 361] width 86 height 13
click at [651, 139] on div at bounding box center [422, 213] width 845 height 427
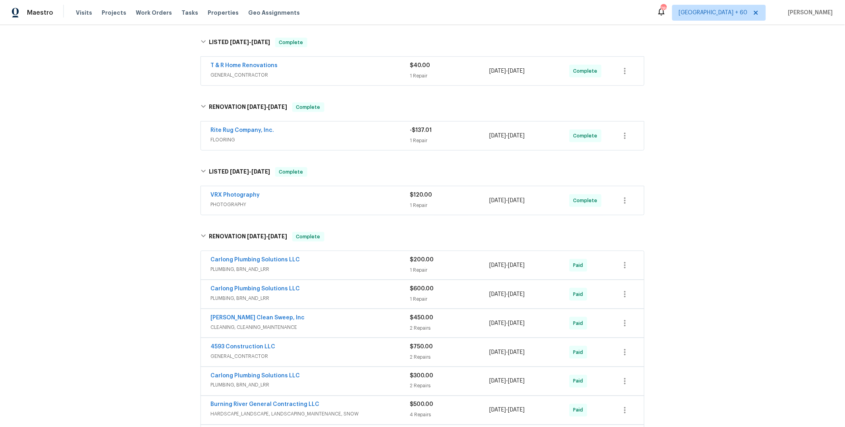
scroll to position [30, 0]
